Goal: Information Seeking & Learning: Learn about a topic

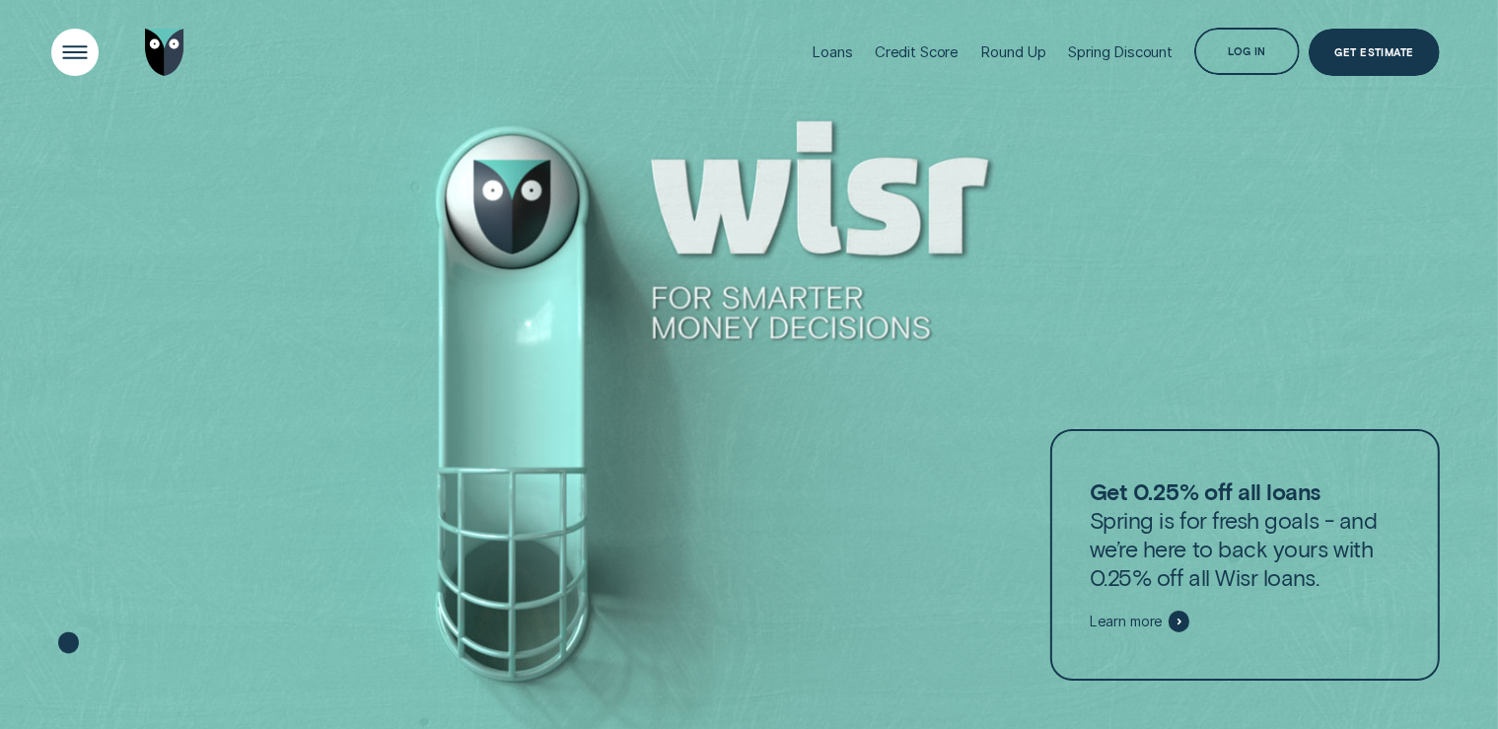
click at [85, 55] on div "Open Menu" at bounding box center [74, 52] width 67 height 67
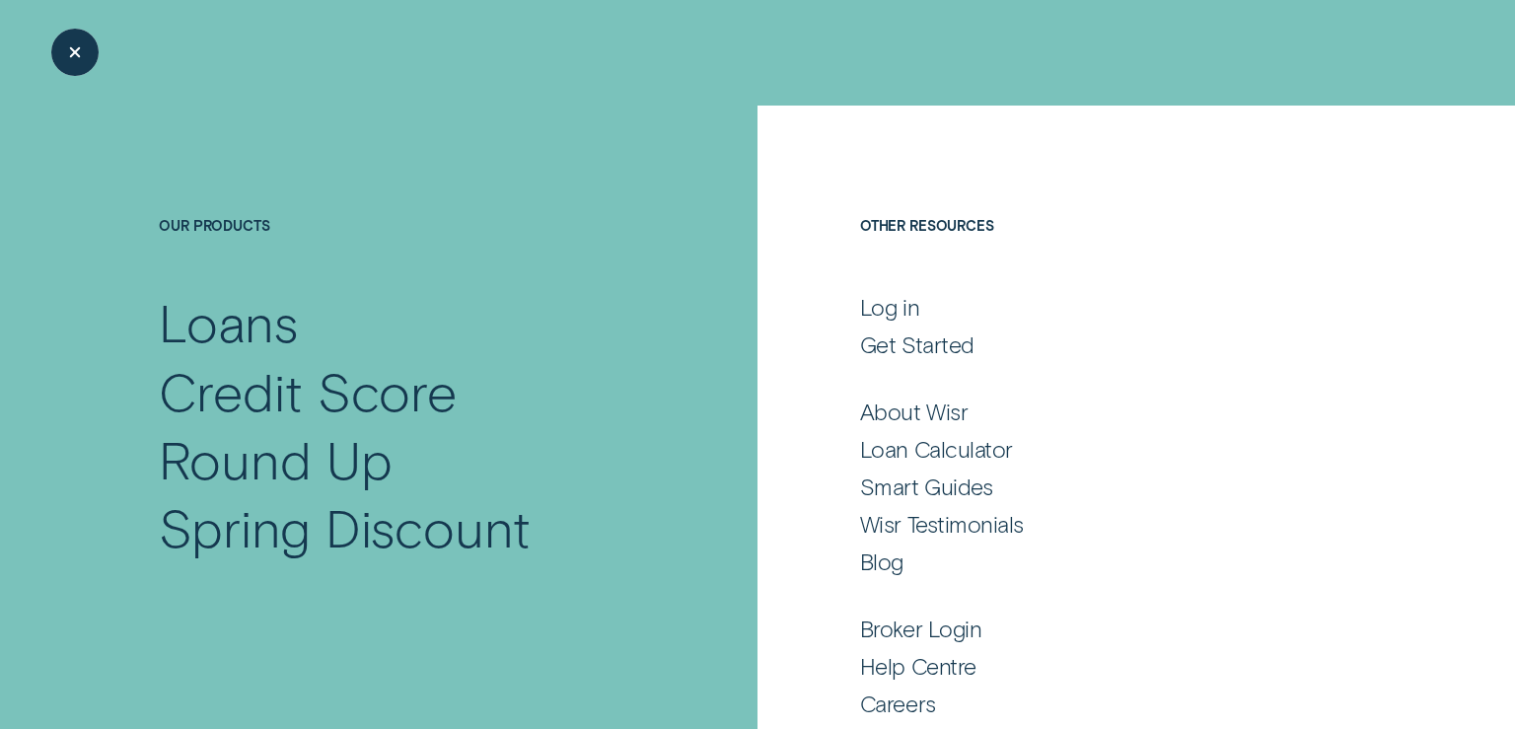
click at [88, 50] on div "Close Menu" at bounding box center [74, 52] width 67 height 67
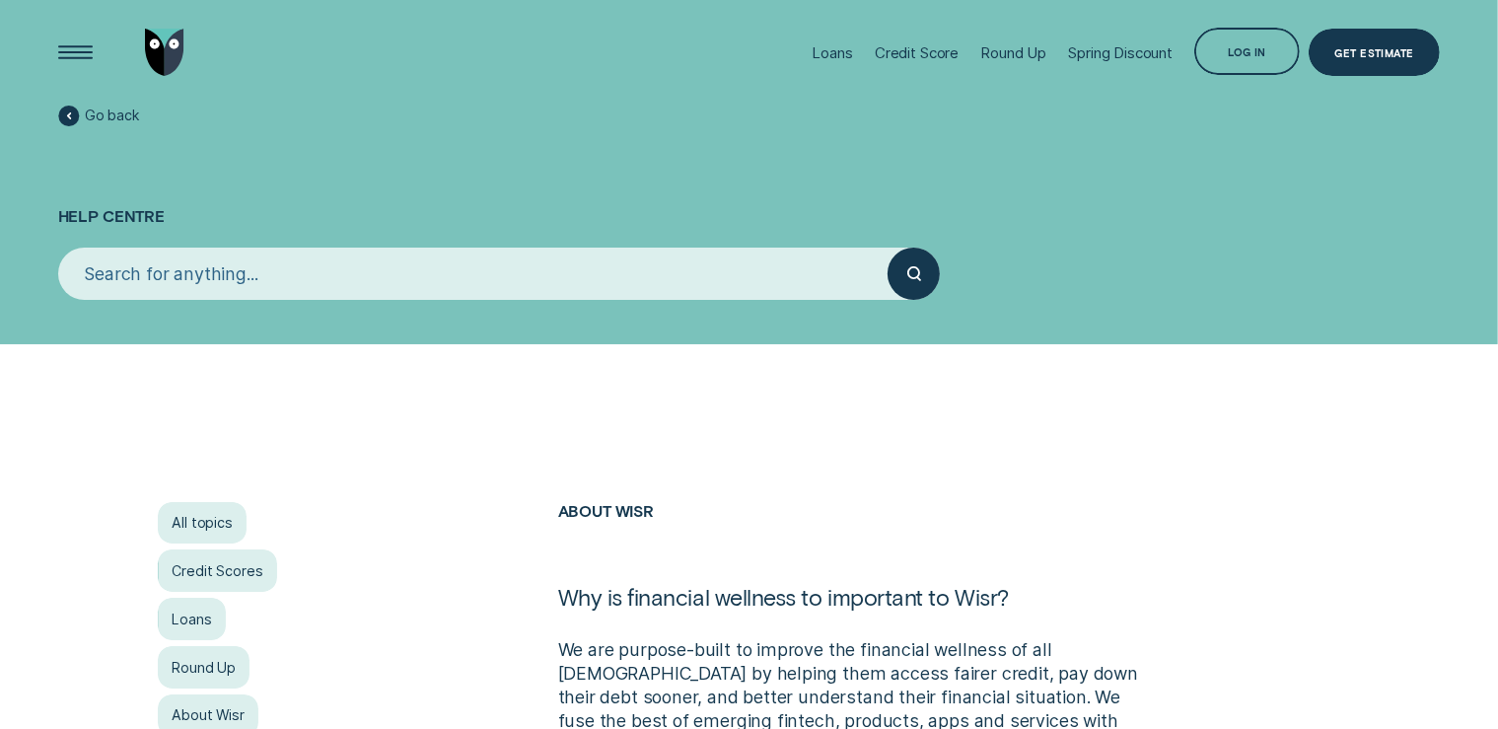
scroll to position [312, 0]
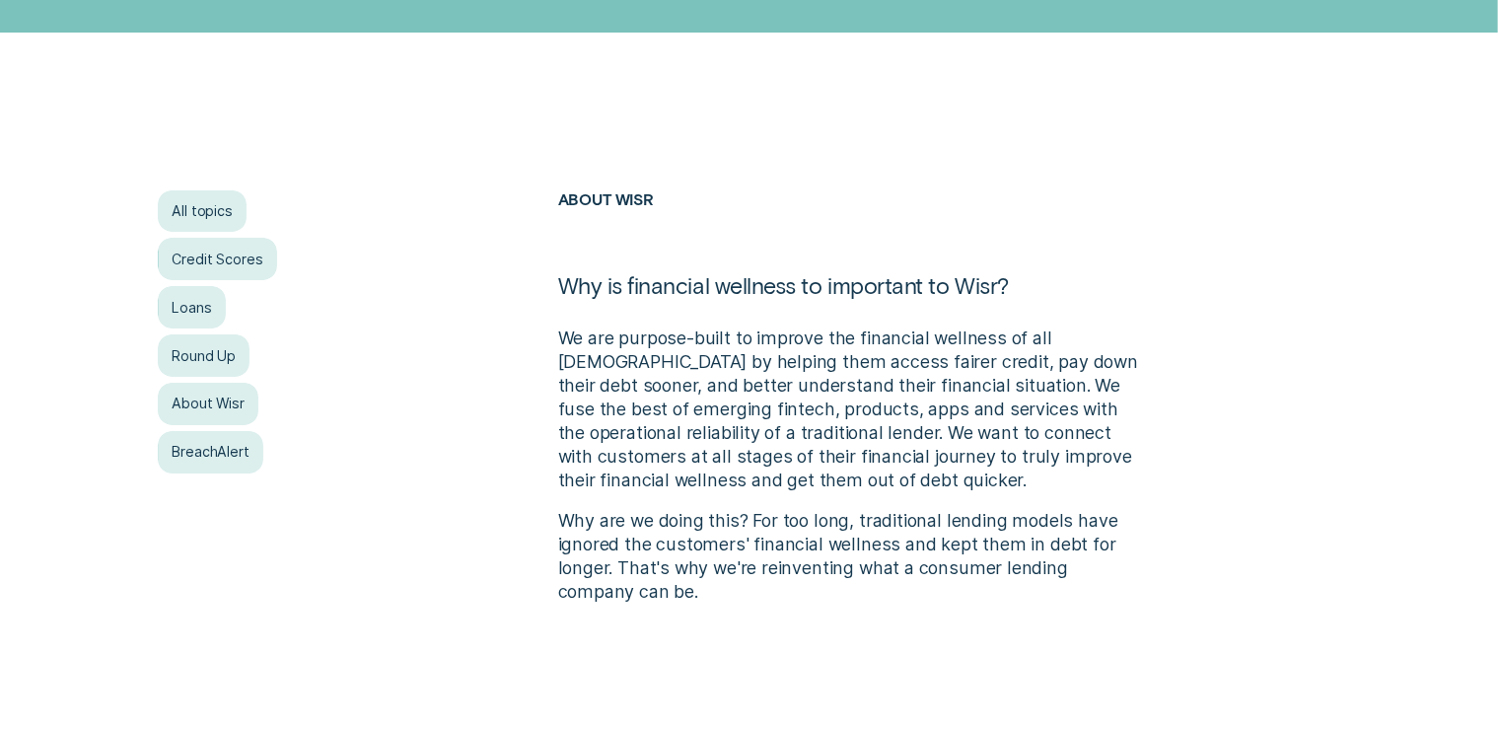
click at [621, 389] on p "We are purpose-built to improve the financial wellness of all Australians by he…" at bounding box center [849, 409] width 583 height 166
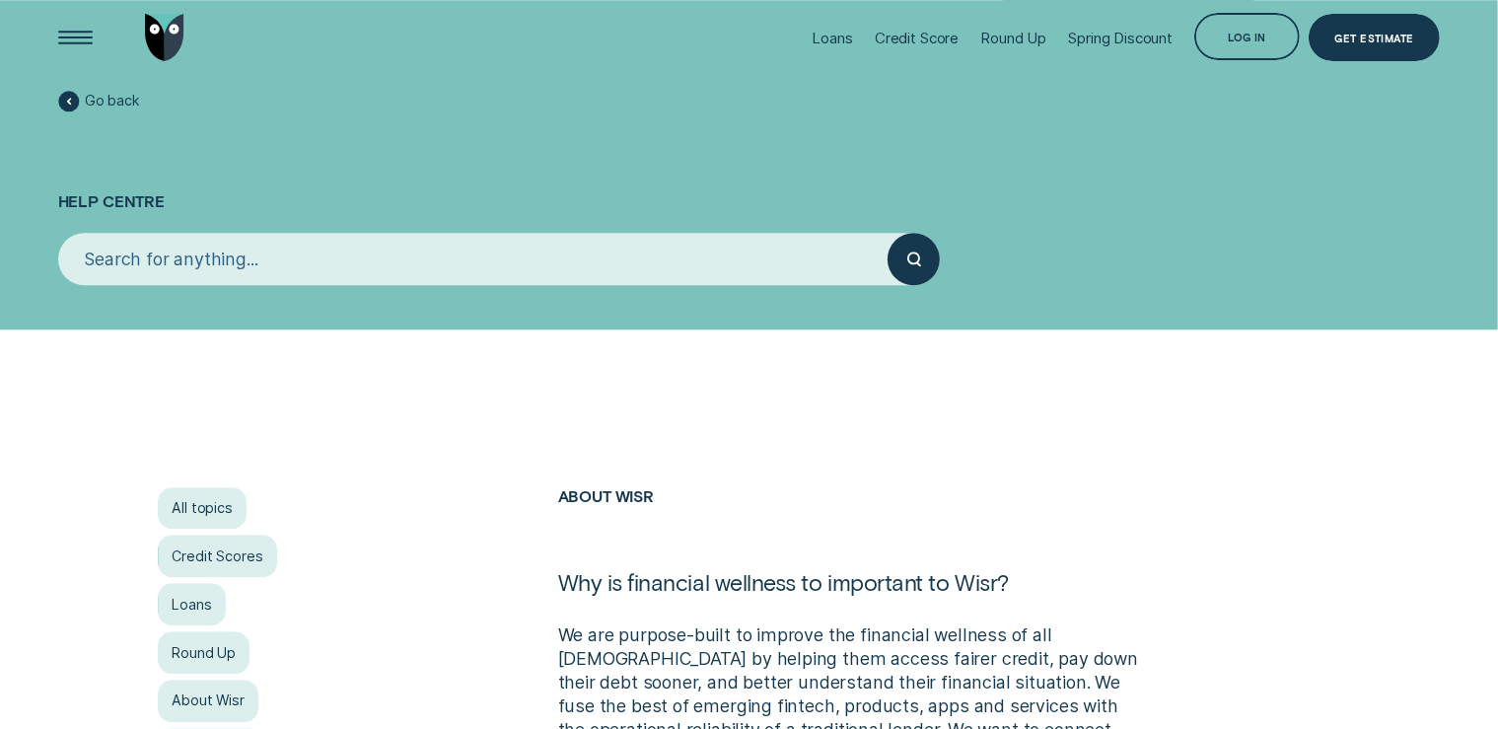
scroll to position [0, 0]
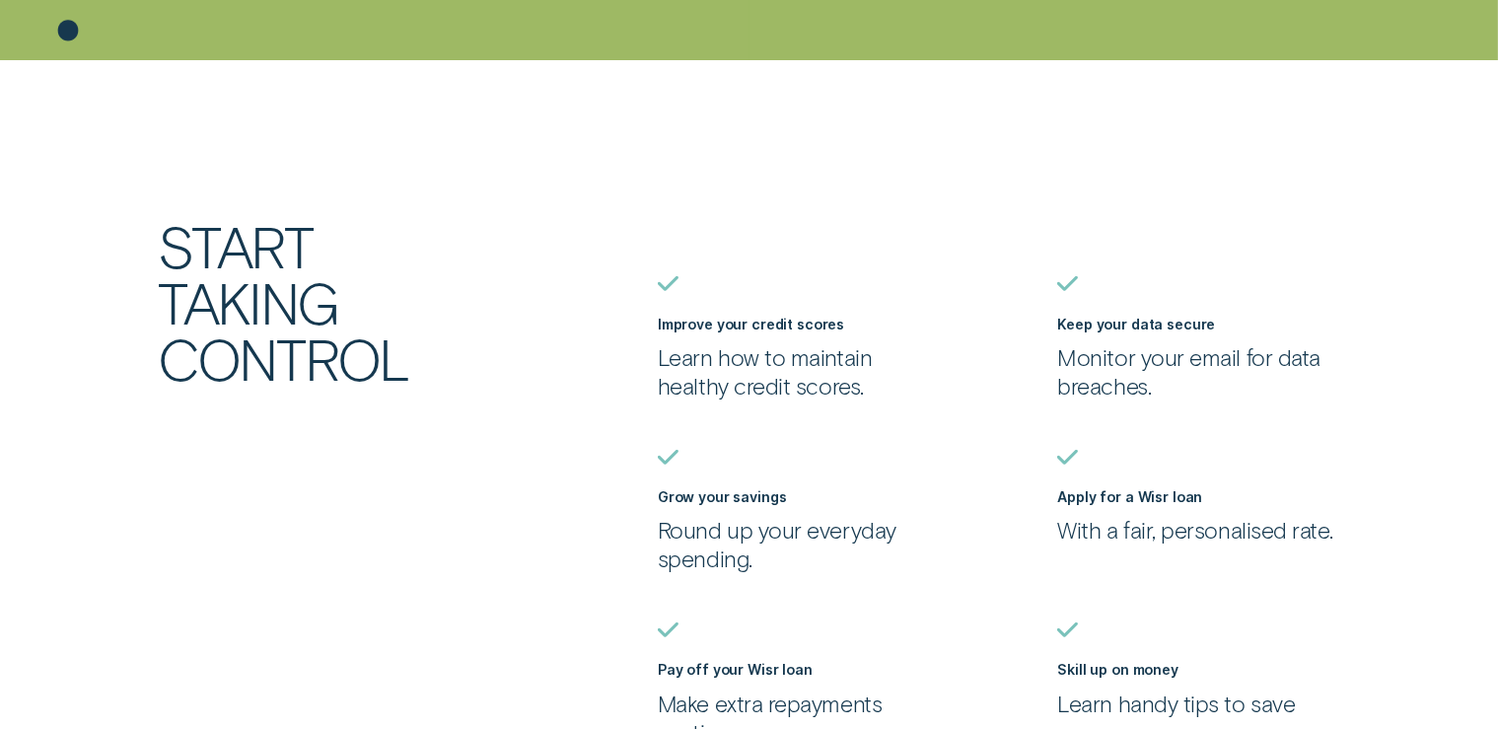
scroll to position [832, 0]
